Goal: Information Seeking & Learning: Learn about a topic

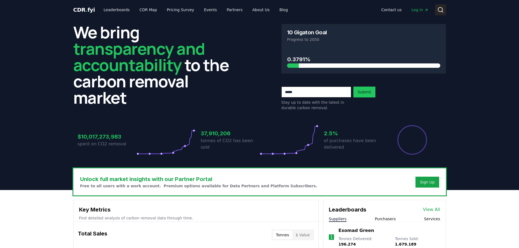
click at [441, 8] on icon at bounding box center [441, 10] width 7 height 7
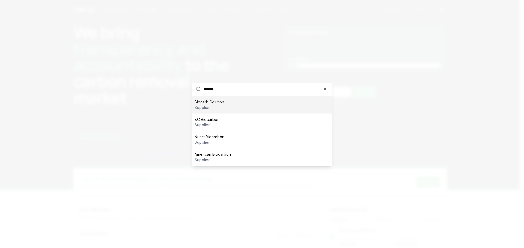
type input "*******"
click at [282, 106] on div "Biocarb Solution supplier" at bounding box center [261, 104] width 139 height 17
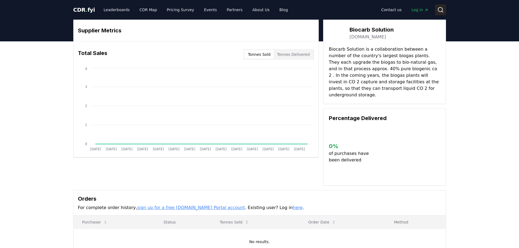
click at [441, 9] on icon at bounding box center [441, 10] width 7 height 7
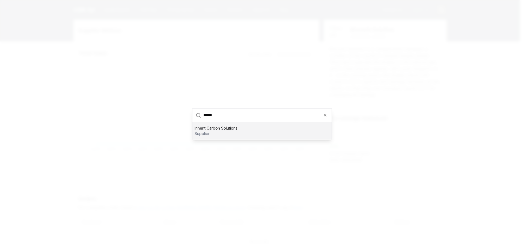
type input "*******"
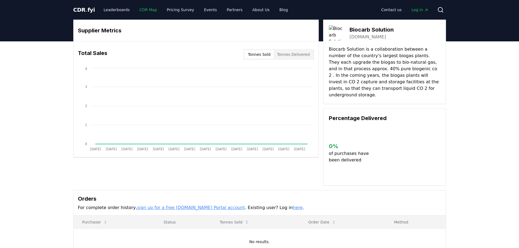
click at [142, 9] on link "CDR Map" at bounding box center [148, 10] width 26 height 10
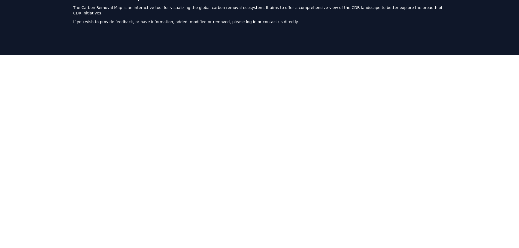
scroll to position [168, 0]
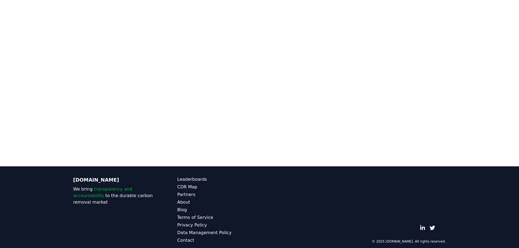
drag, startPoint x: 470, startPoint y: 48, endPoint x: 468, endPoint y: 54, distance: 5.8
click at [468, 55] on div at bounding box center [259, 42] width 519 height 248
drag, startPoint x: 467, startPoint y: 53, endPoint x: 467, endPoint y: 64, distance: 10.9
click at [467, 64] on div at bounding box center [259, 42] width 519 height 248
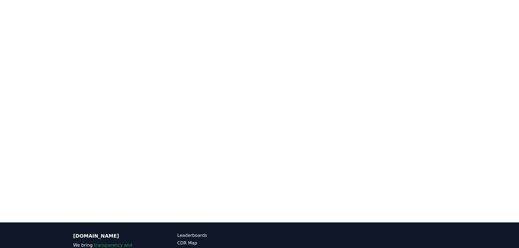
scroll to position [115, 0]
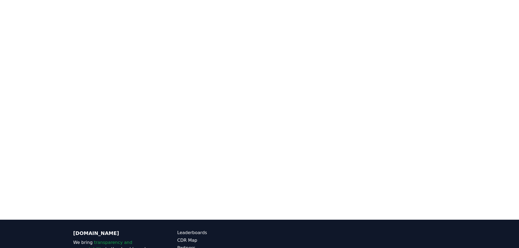
click at [53, 102] on div at bounding box center [259, 96] width 519 height 248
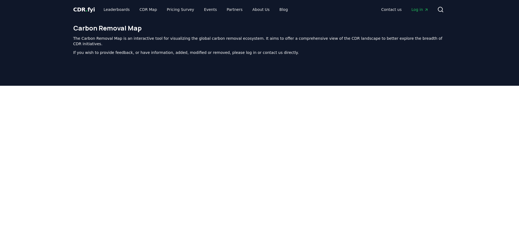
scroll to position [0, 0]
